Goal: Contribute content: Contribute content

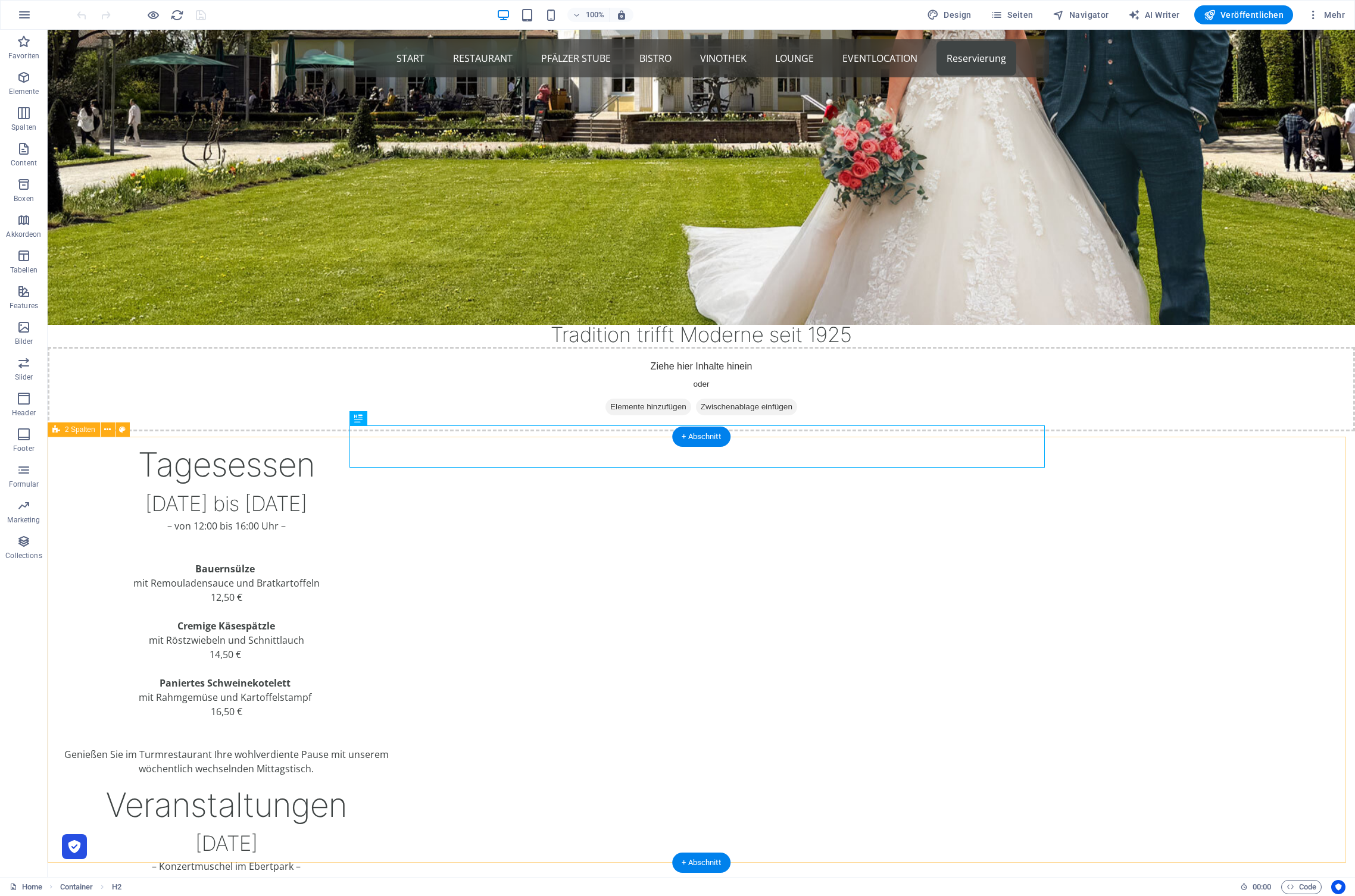
scroll to position [413, 0]
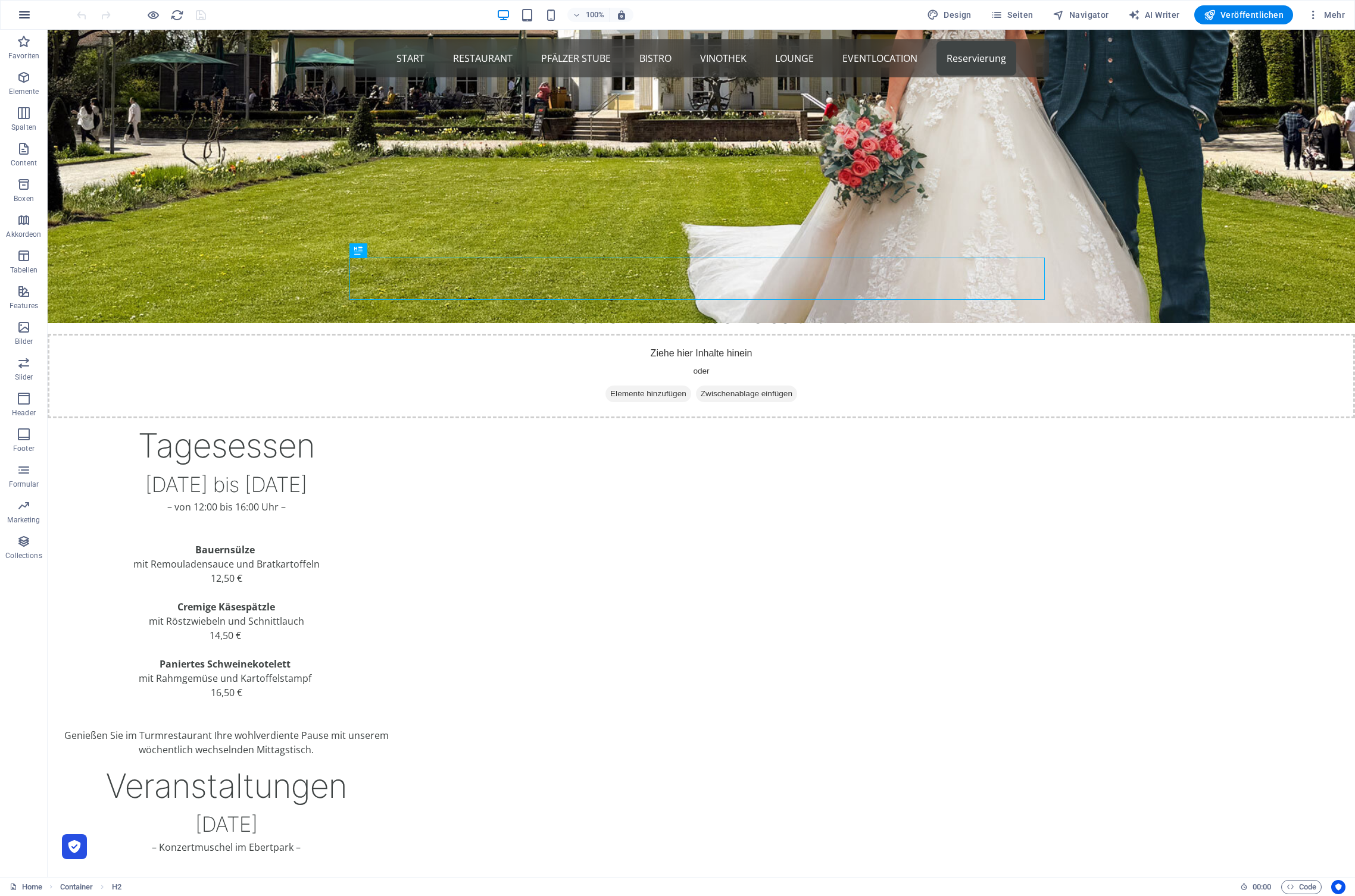
click at [32, 13] on button "button" at bounding box center [24, 15] width 29 height 29
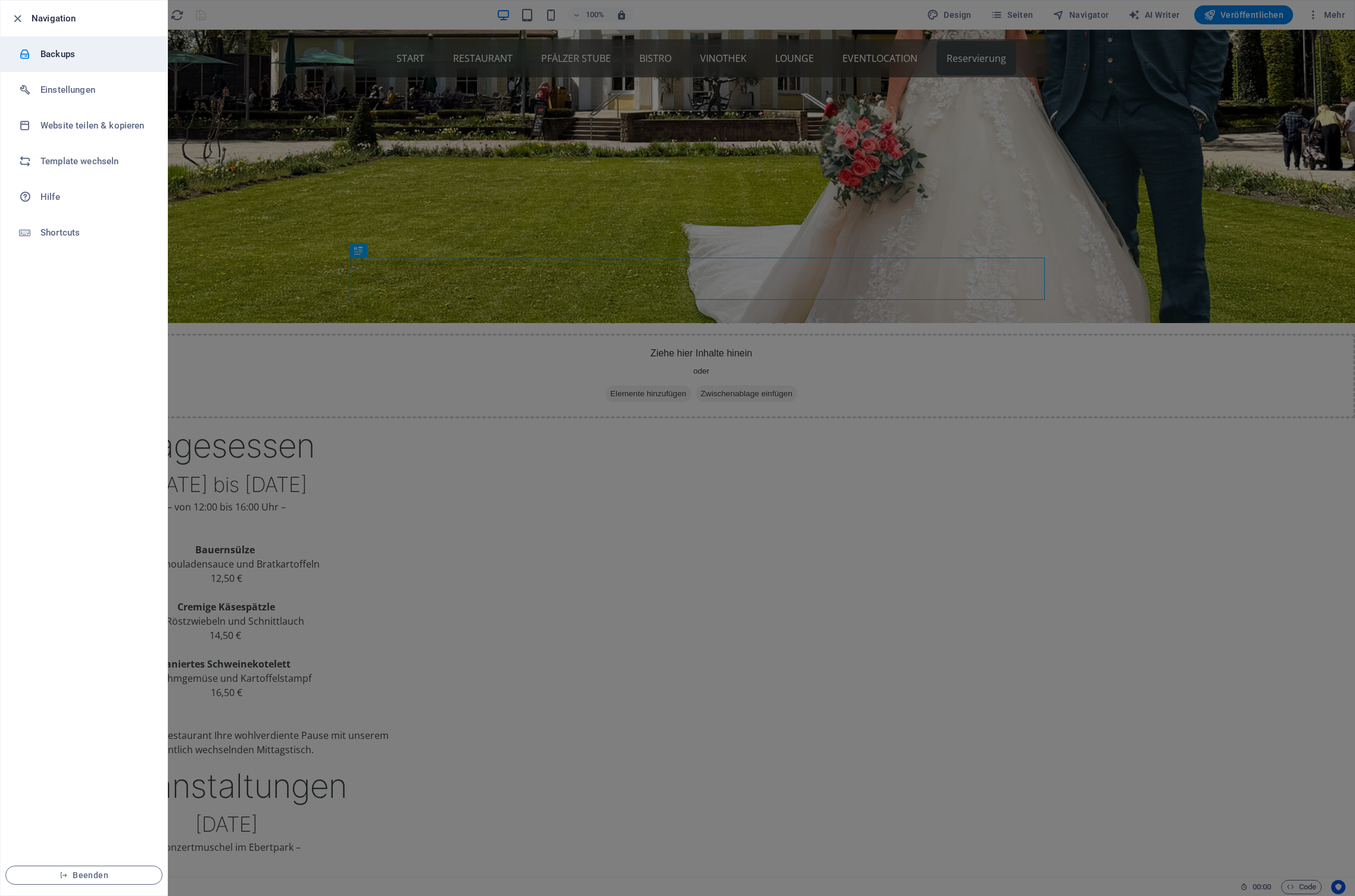
click at [76, 66] on li "Backups" at bounding box center [84, 54] width 166 height 35
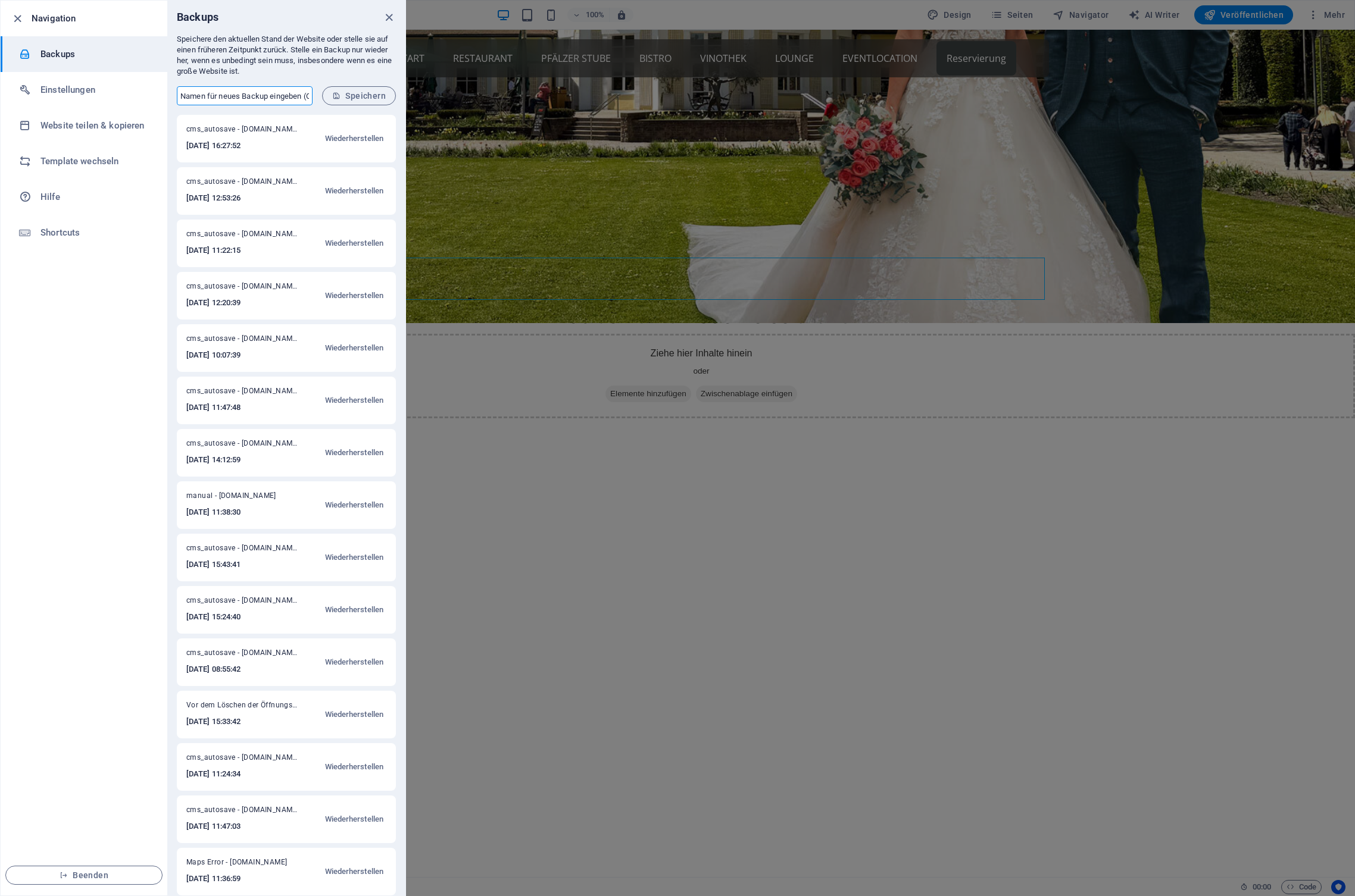
click at [247, 98] on input "text" at bounding box center [244, 96] width 135 height 19
type input "oktoberfest"
click at [363, 96] on span "Speichern" at bounding box center [359, 95] width 54 height 9
click at [393, 21] on icon "close" at bounding box center [389, 18] width 13 height 13
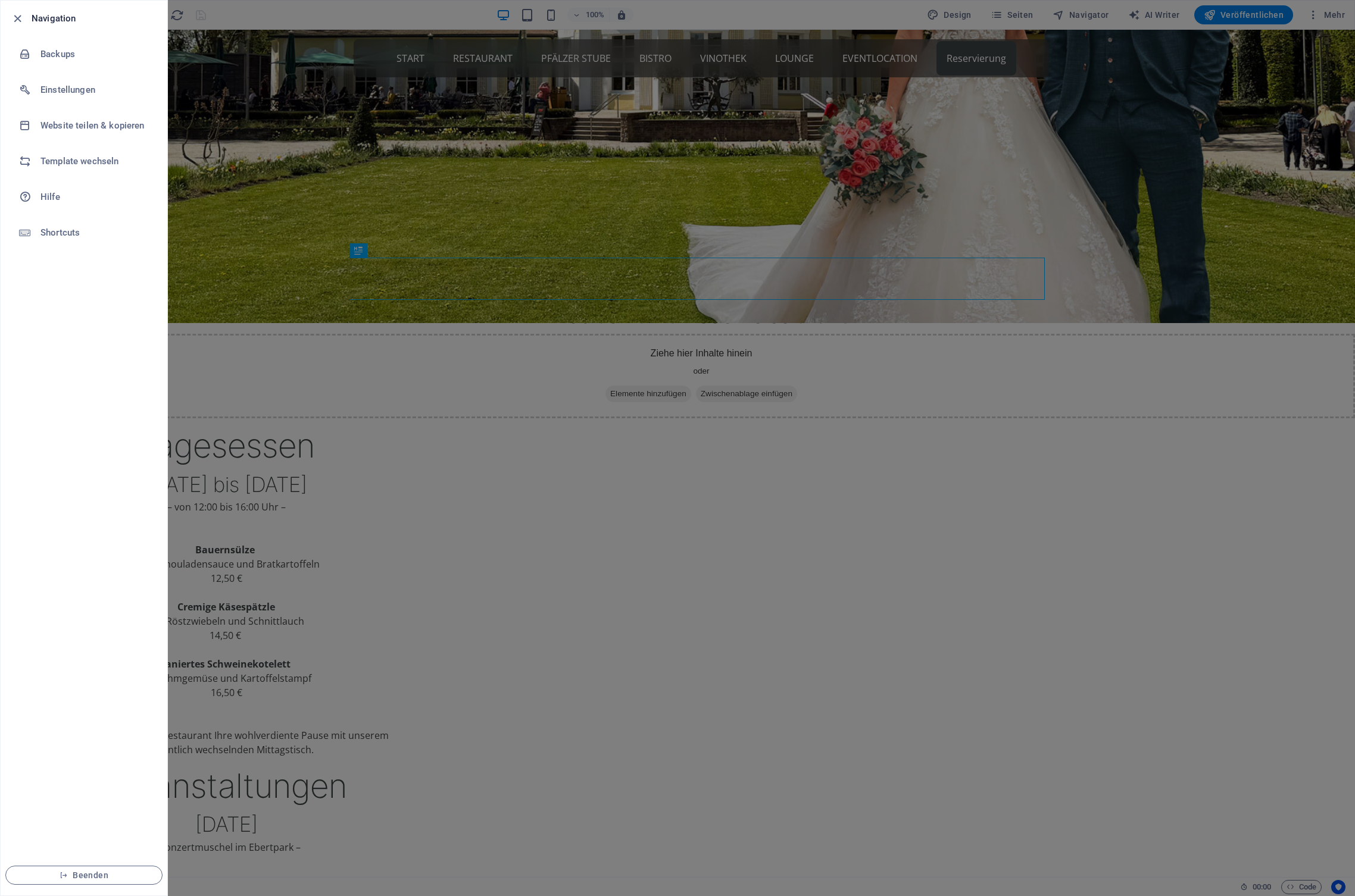
click at [1091, 519] on div at bounding box center [678, 448] width 1355 height 896
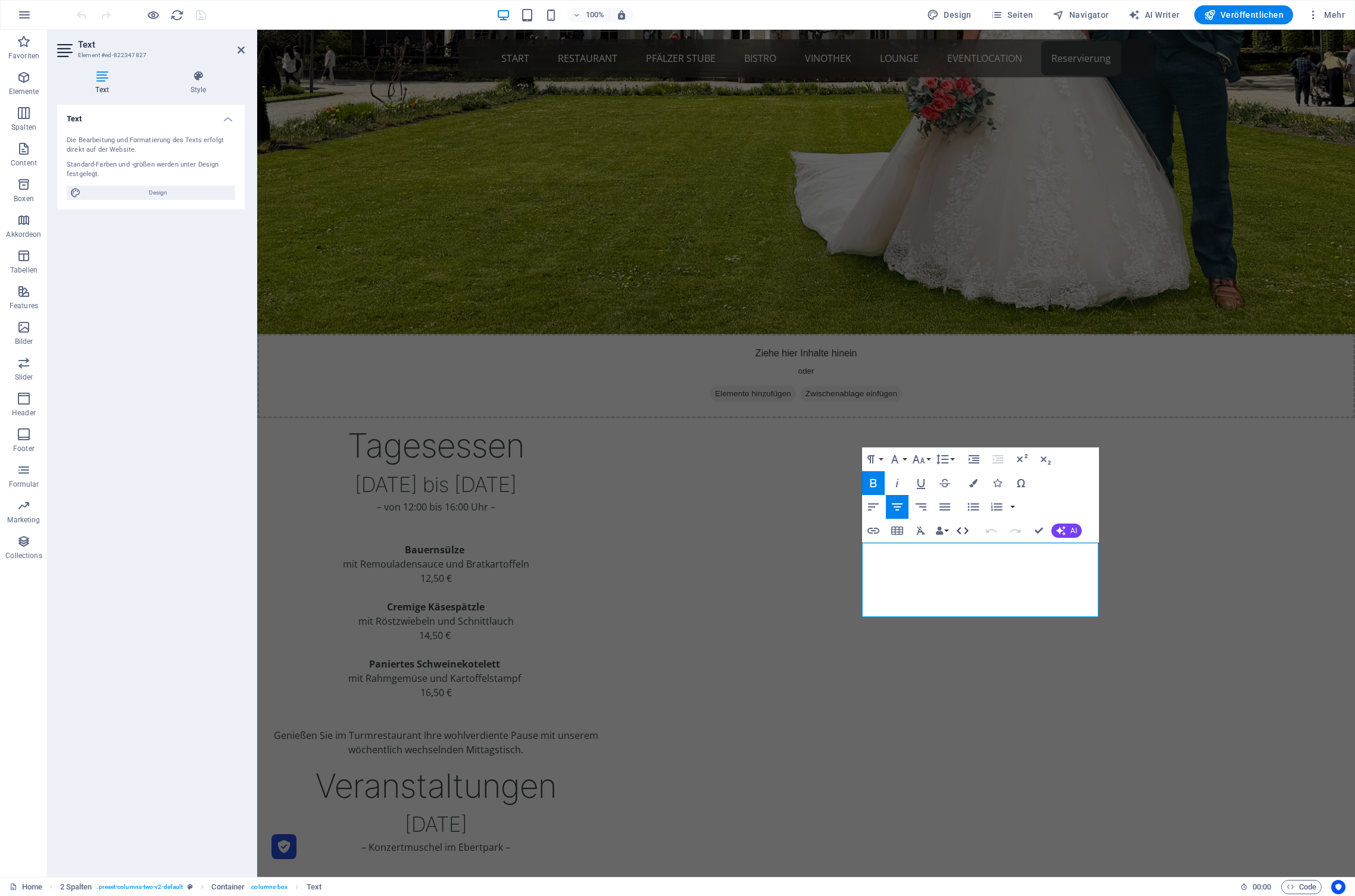
click at [962, 531] on icon "button" at bounding box center [962, 530] width 14 height 14
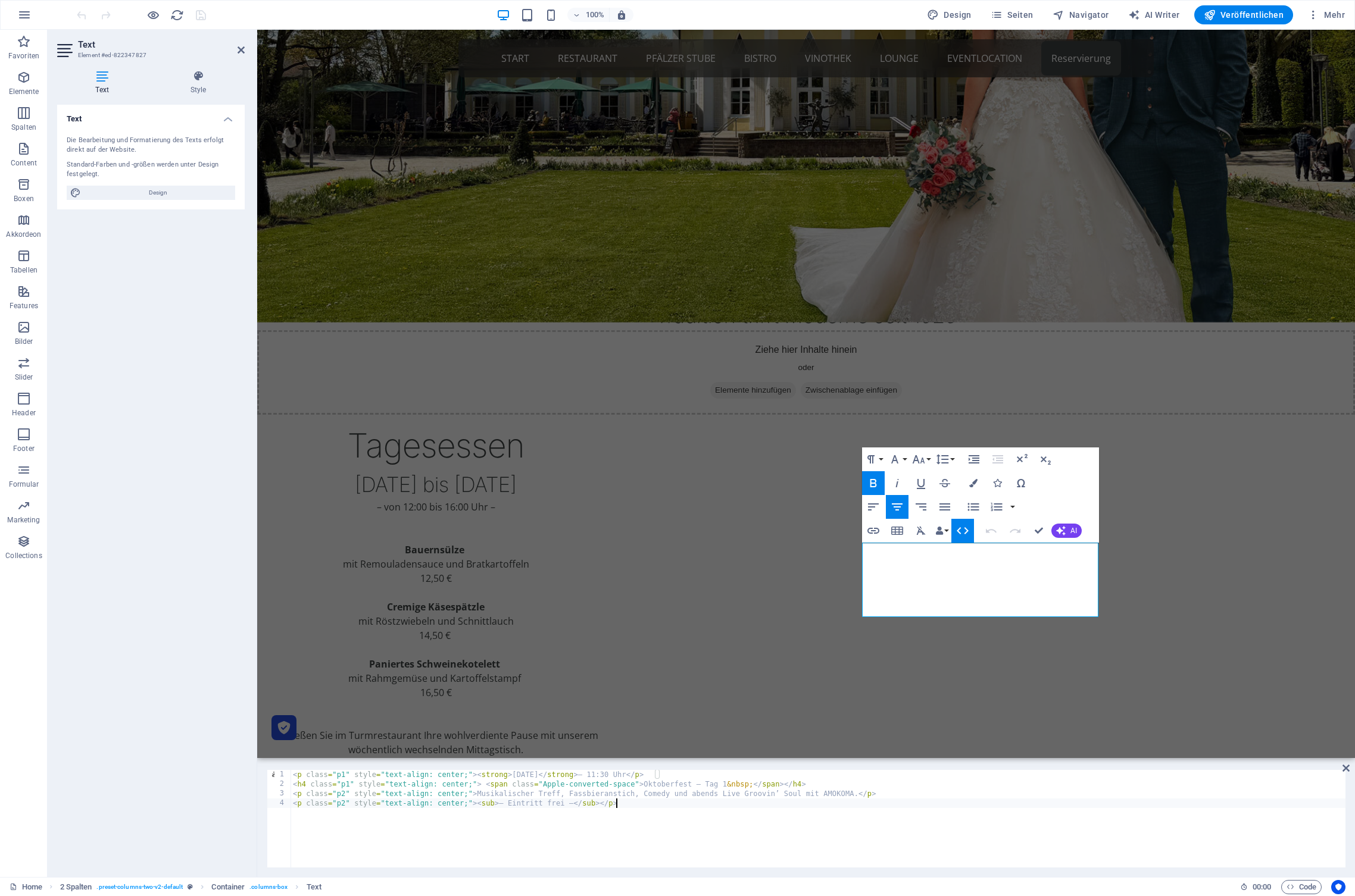
click at [890, 798] on div "< p class = "p1" style = "text-align: center;" > < strong > [DATE] </ strong > …" at bounding box center [818, 828] width 1055 height 117
type textarea "<p class="p2" style="text-align: center;">Musikalischer Treff, Fassbieranstich,…"
type textarea "<h4 class="p1" style="text-align: center;"> <span class="Apple-converted-space"…"
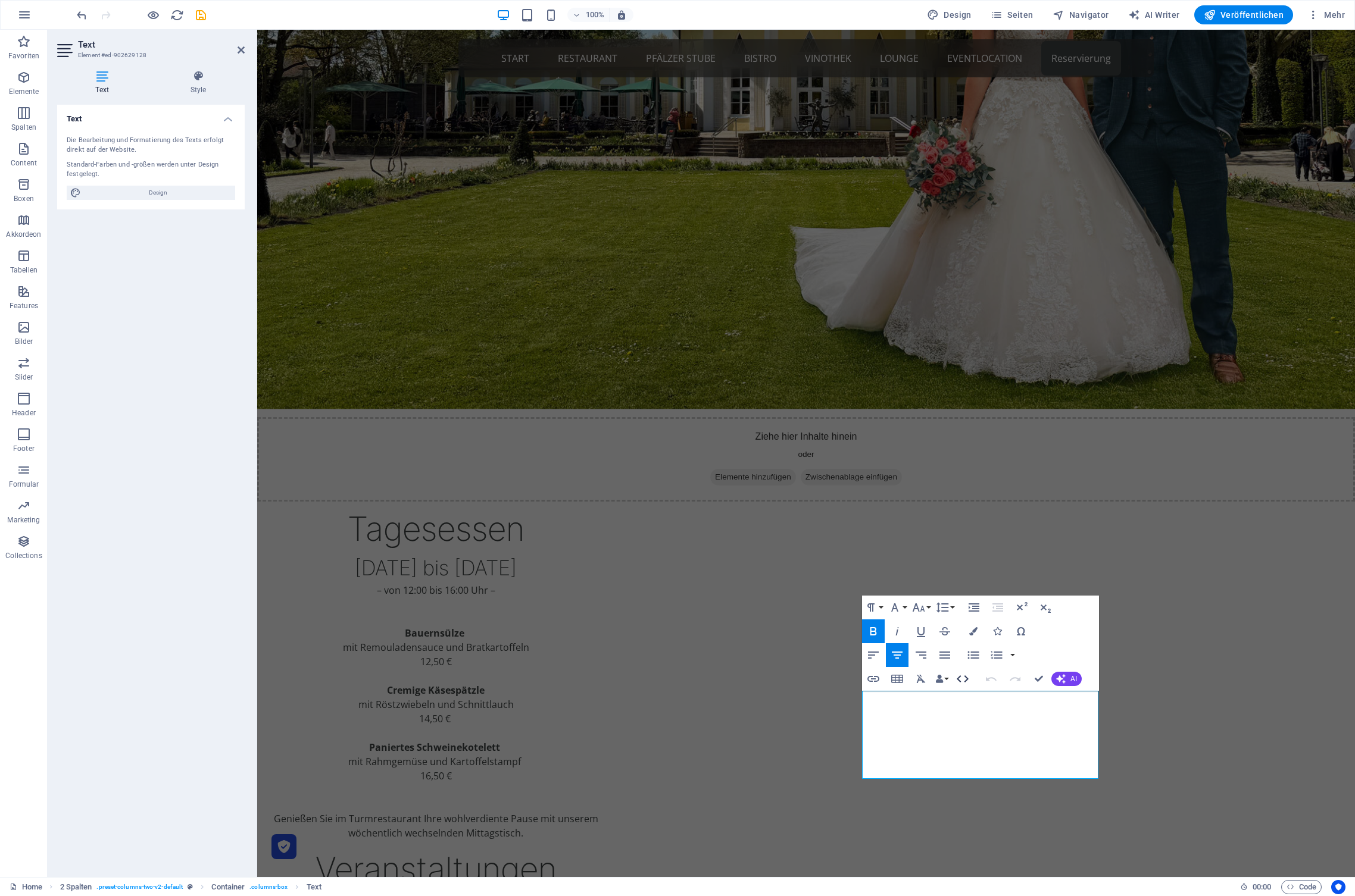
click at [956, 680] on icon "button" at bounding box center [962, 678] width 14 height 14
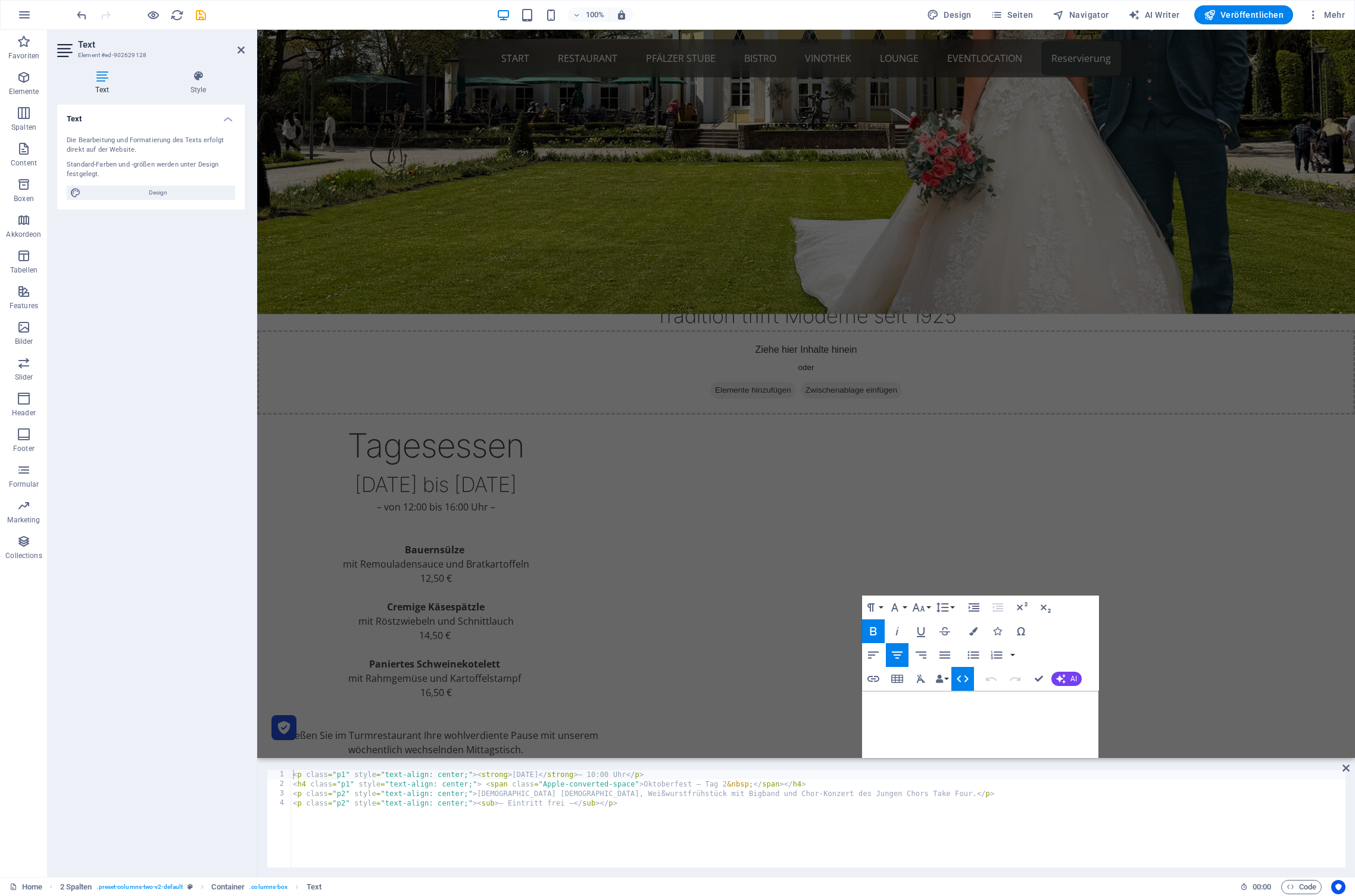
scroll to position [246, 0]
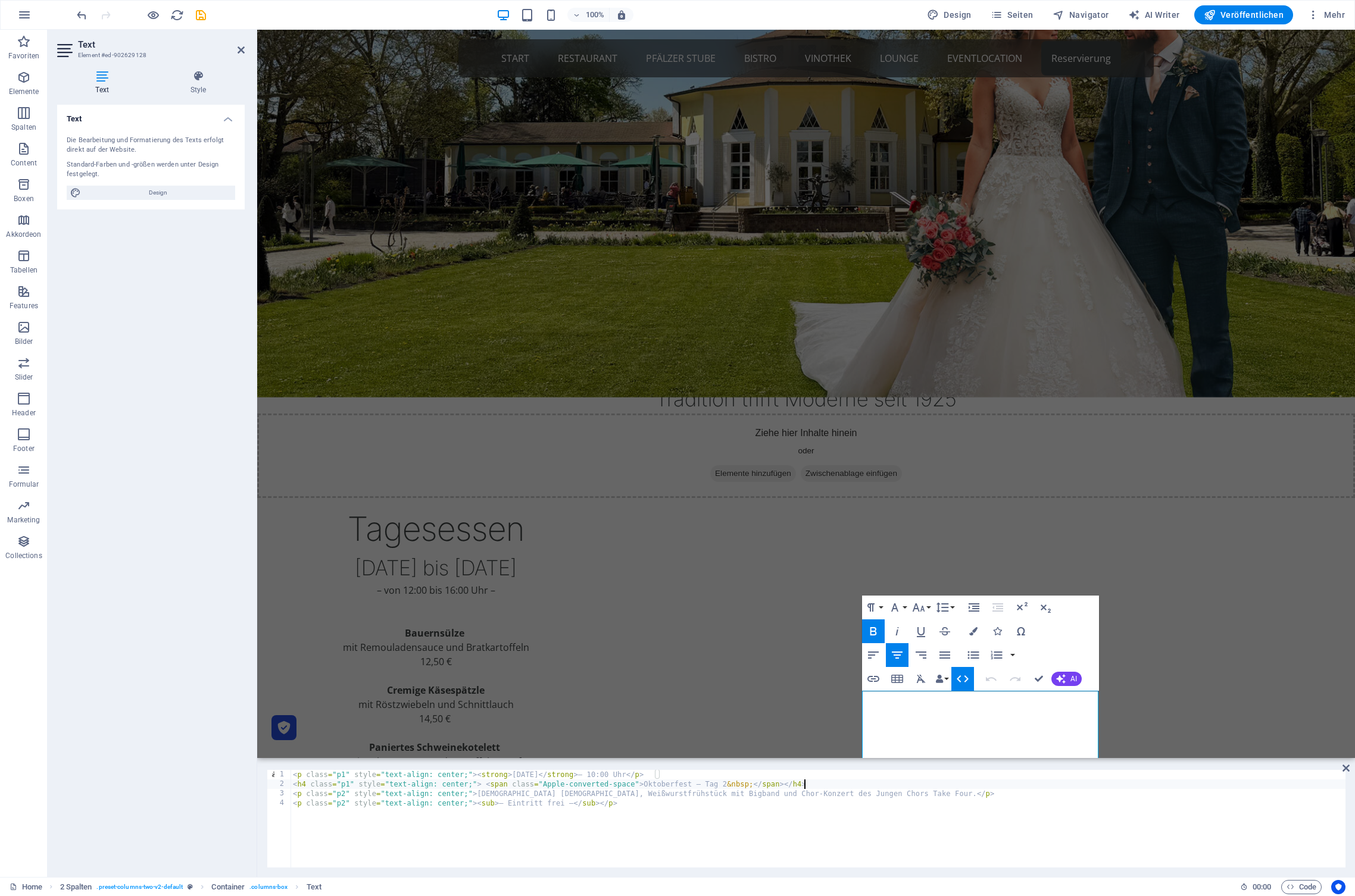
click at [988, 781] on div "< p class = "p1" style = "text-align: center;" > < strong > [DATE] </ strong > …" at bounding box center [818, 828] width 1055 height 117
click at [983, 791] on div "< p class = "p1" style = "text-align: center;" > < strong > [DATE] </ strong > …" at bounding box center [818, 828] width 1055 height 117
type textarea "<p class="p2" style="text-align: center;">Ökumenischer Gottesdienst, Weißwurstf…"
type textarea "<h4 class="p1" style="text-align: center;"> <span class="Apple-converted-space"…"
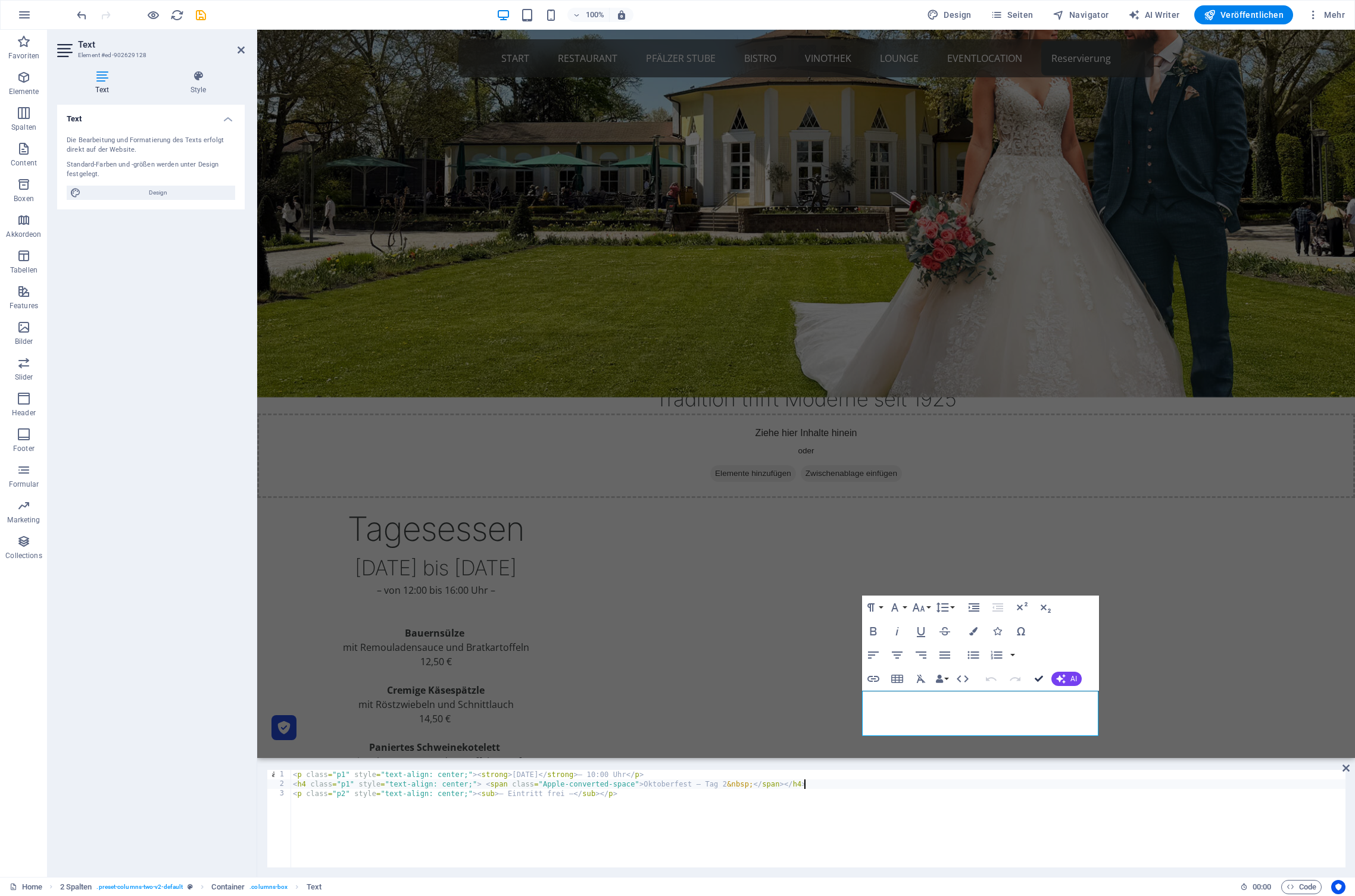
drag, startPoint x: 1039, startPoint y: 681, endPoint x: 981, endPoint y: 637, distance: 72.8
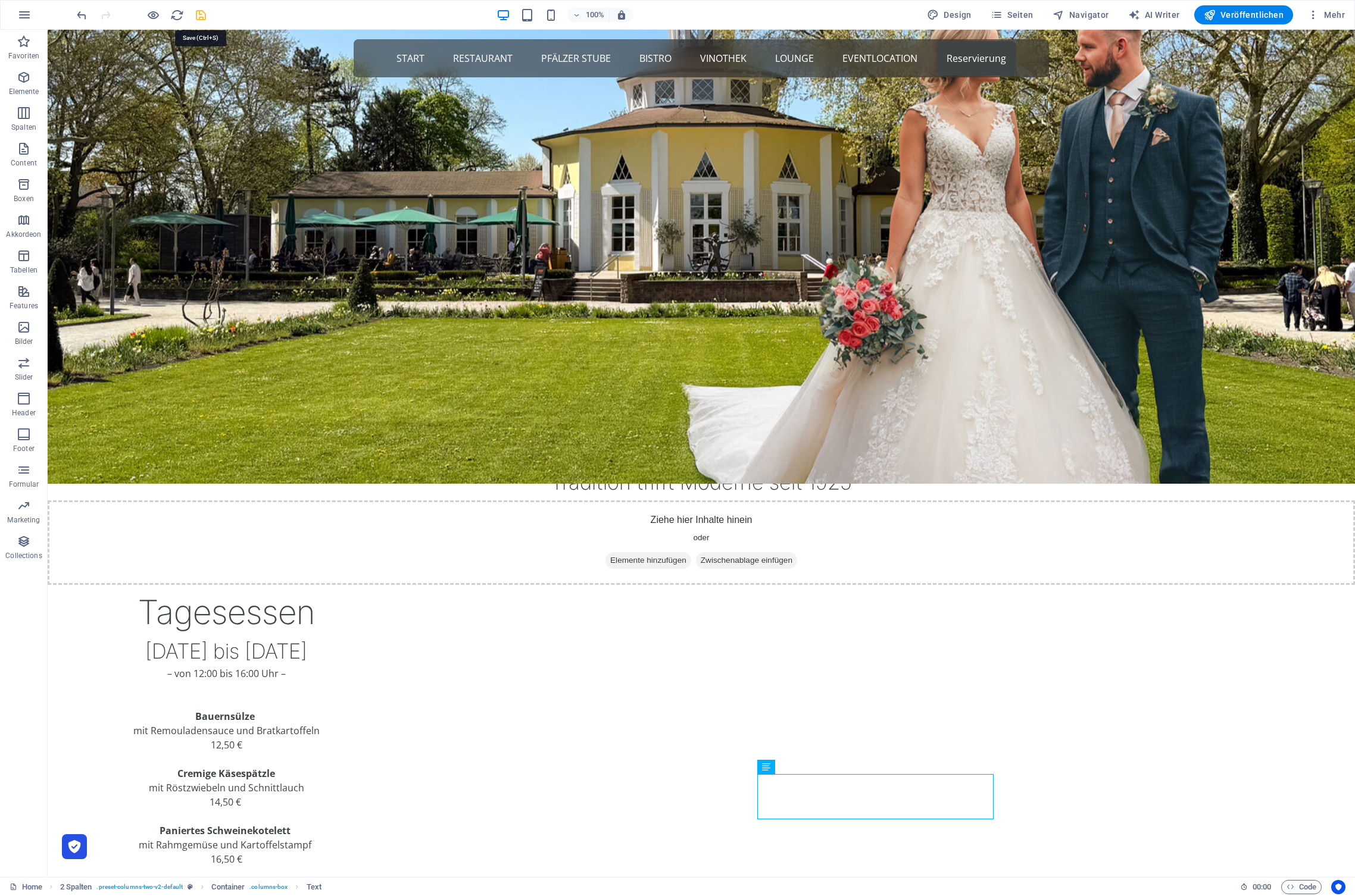
click at [201, 15] on icon "save" at bounding box center [201, 15] width 13 height 13
drag, startPoint x: 1028, startPoint y: 15, endPoint x: 986, endPoint y: 28, distance: 44.0
click at [1028, 15] on span "Seiten" at bounding box center [1011, 15] width 43 height 12
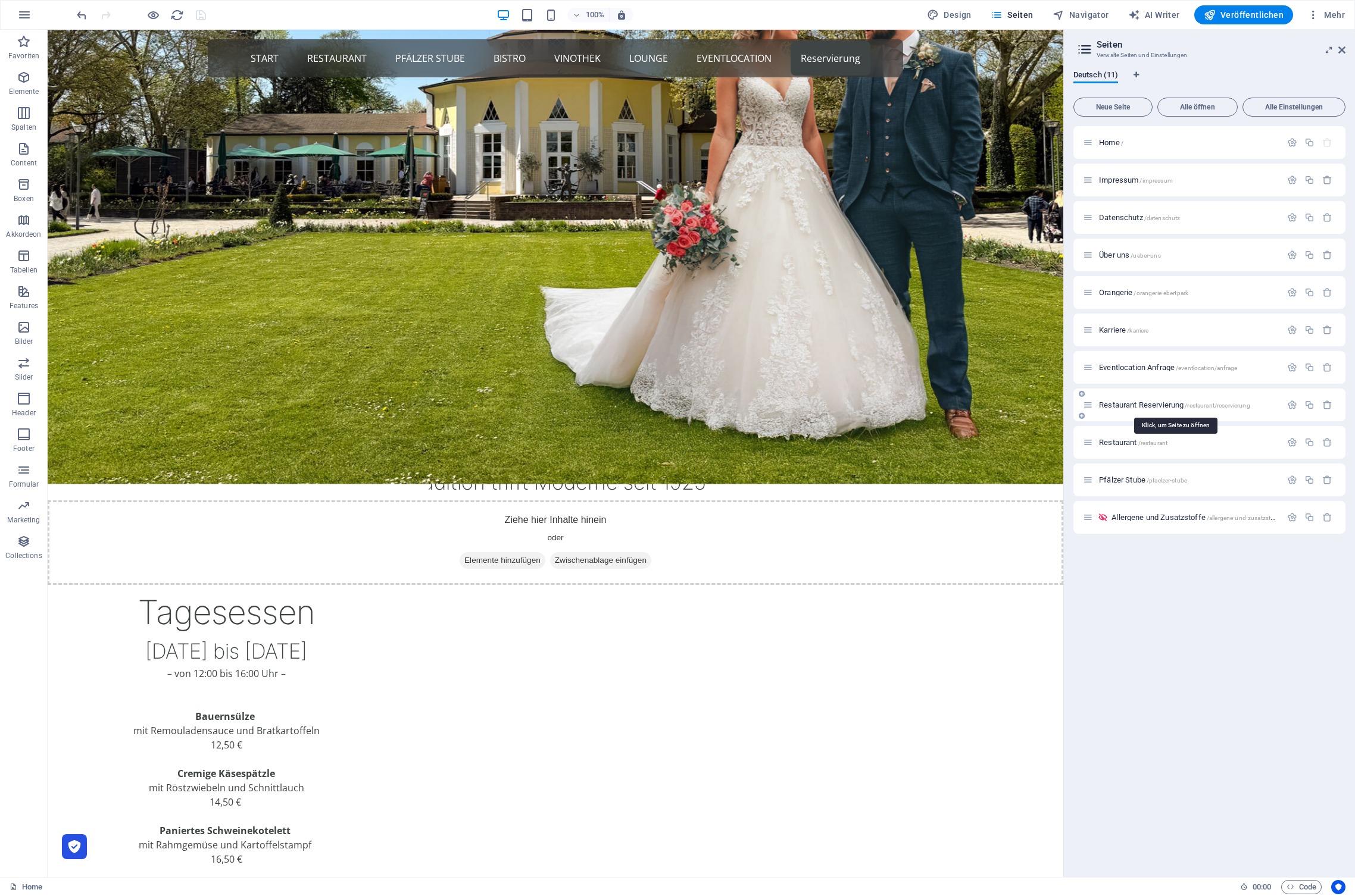
click at [1134, 407] on span "Restaurant Reservierung /restaurant/reservierung" at bounding box center [1174, 405] width 151 height 9
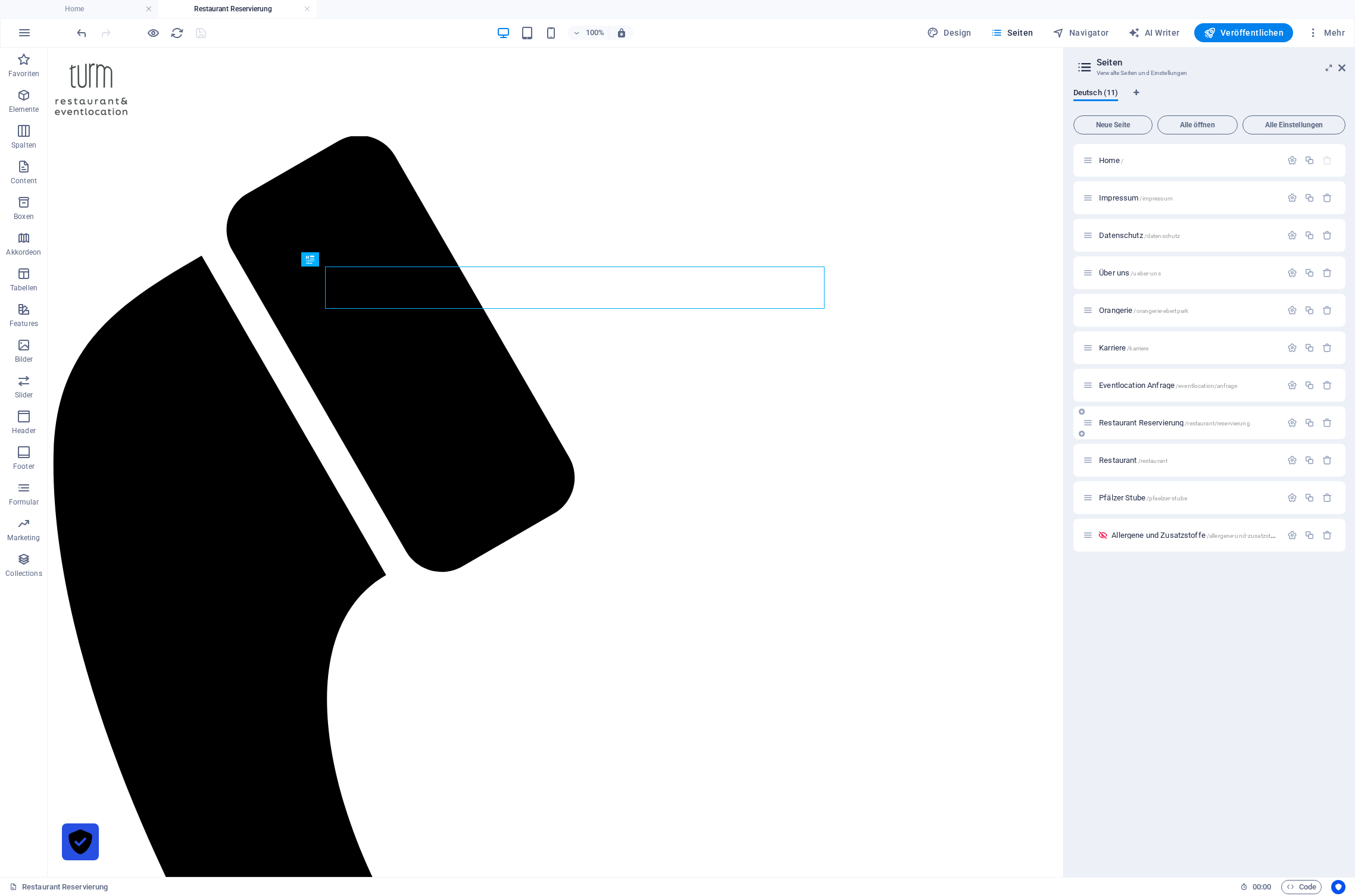
scroll to position [0, 0]
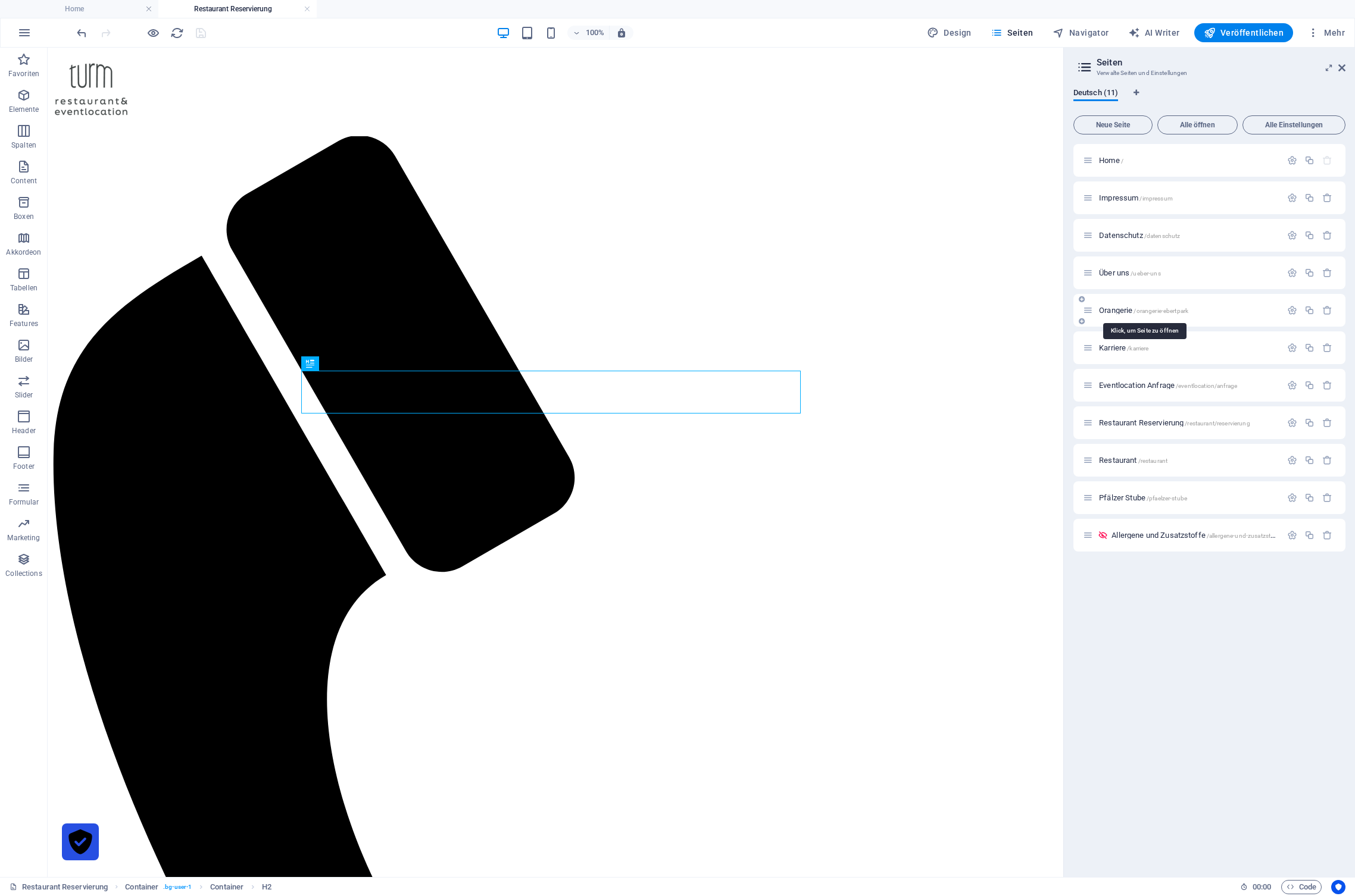
click at [1112, 307] on span "Orangerie /orangerie-ebertpark" at bounding box center [1143, 310] width 89 height 9
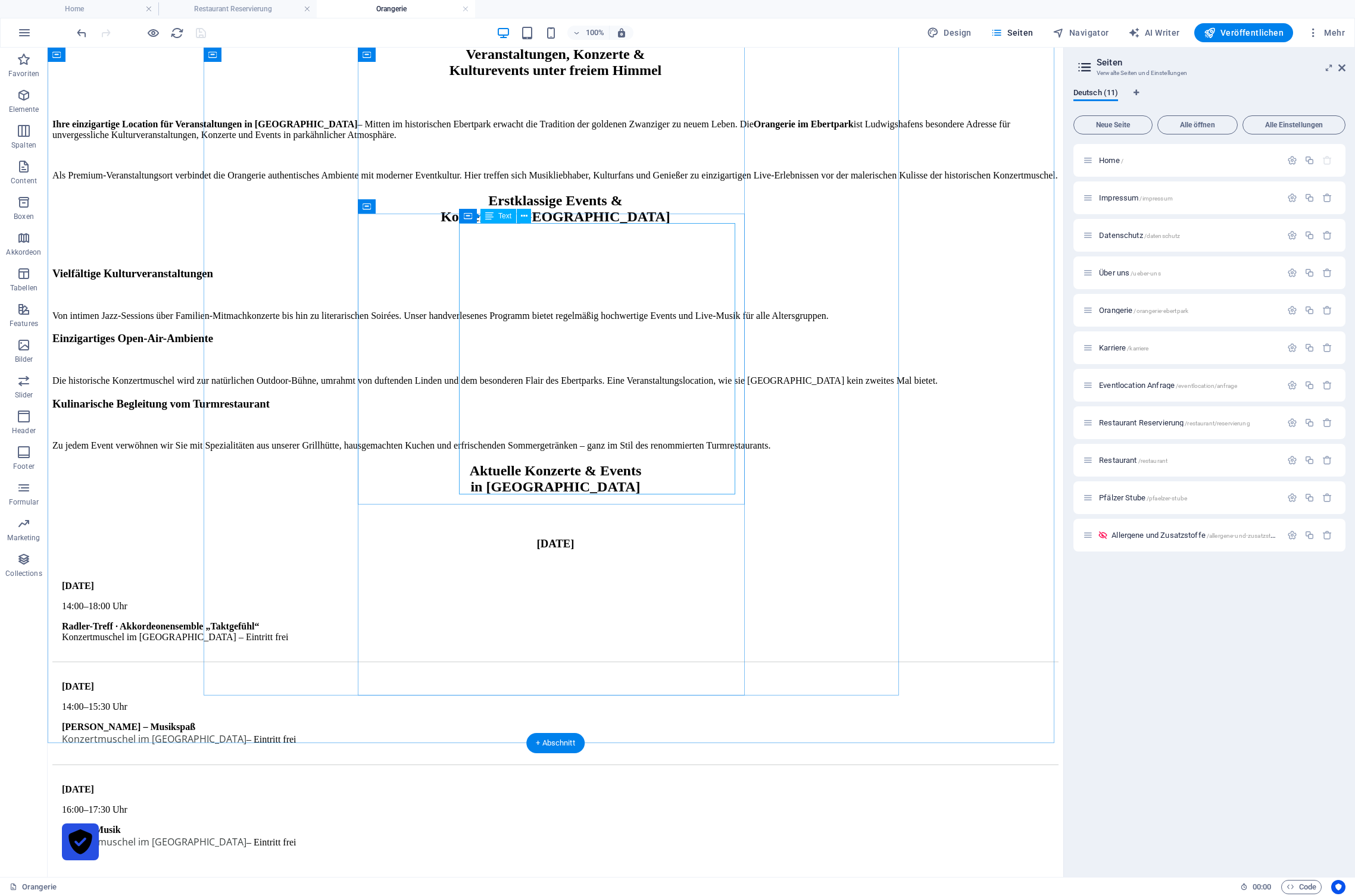
scroll to position [1518, 0]
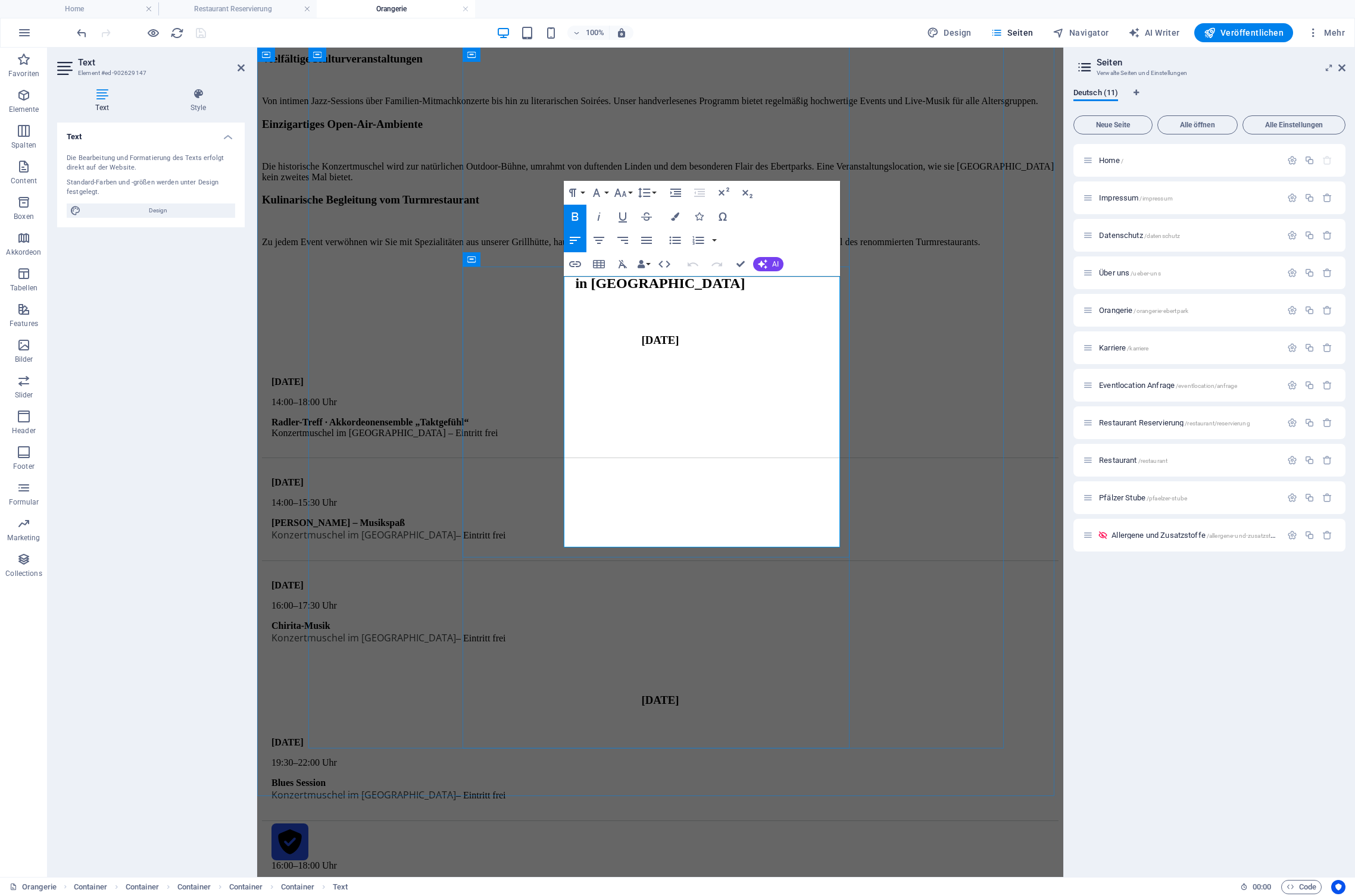
drag, startPoint x: 699, startPoint y: 497, endPoint x: 568, endPoint y: 336, distance: 207.6
copy ul "11:30 Uhr Musikalischer Treff am Haupteingang mit dem Unterhaltungsorchester de…"
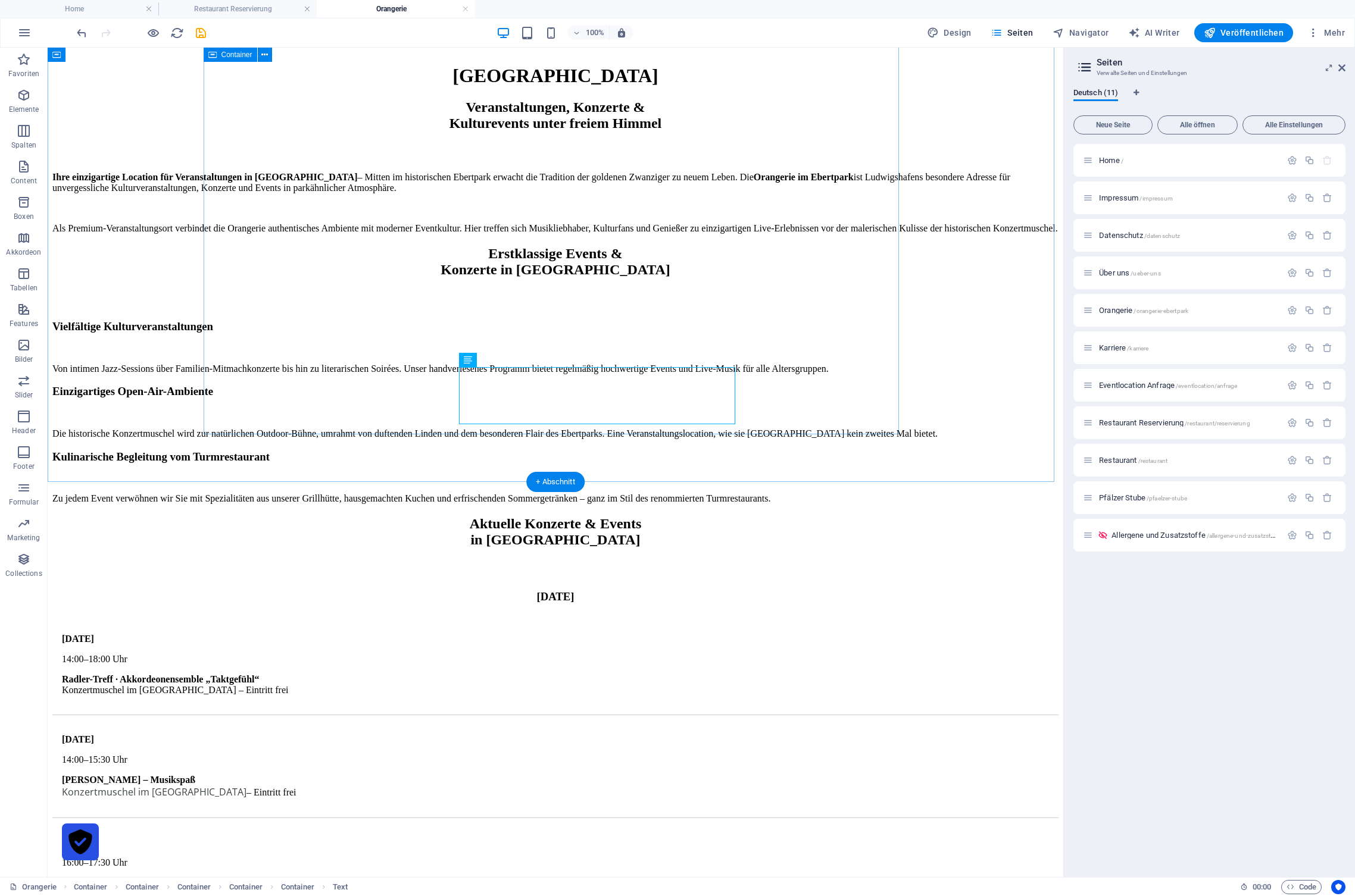
click at [1241, 34] on span "Veröffentlichen" at bounding box center [1243, 33] width 80 height 12
